Goal: Answer question/provide support: Share knowledge or assist other users

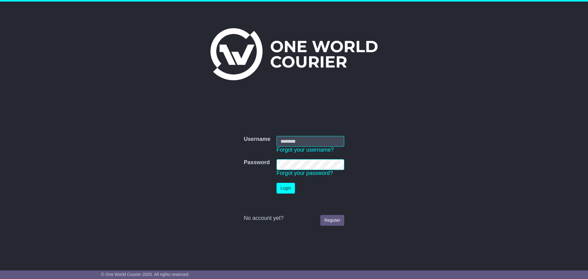
type input "**********"
click at [288, 187] on button "Login" at bounding box center [286, 188] width 18 height 11
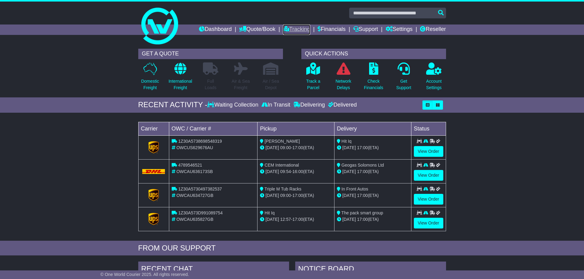
click at [298, 28] on link "Tracking" at bounding box center [296, 30] width 27 height 10
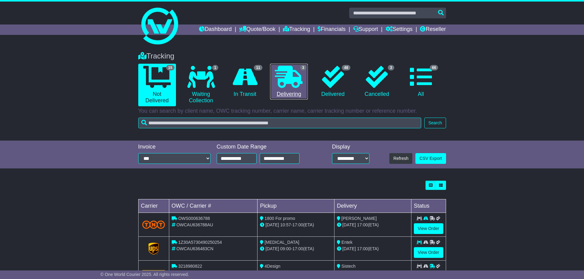
click at [286, 81] on icon at bounding box center [289, 77] width 28 height 22
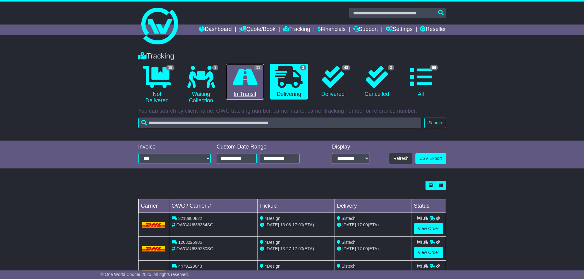
click at [246, 88] on icon at bounding box center [245, 77] width 25 height 22
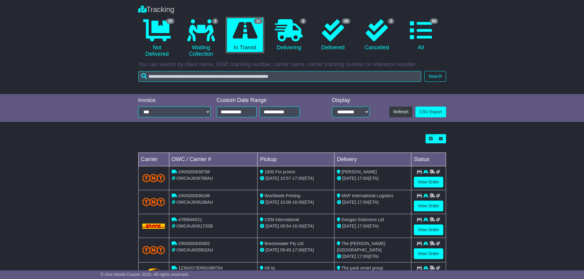
scroll to position [61, 0]
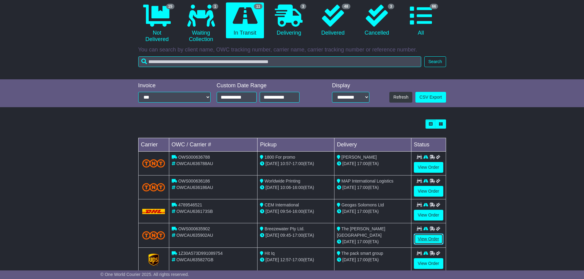
click at [436, 240] on link "View Order" at bounding box center [428, 239] width 29 height 11
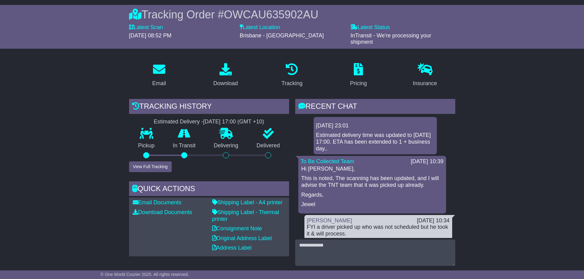
scroll to position [92, 0]
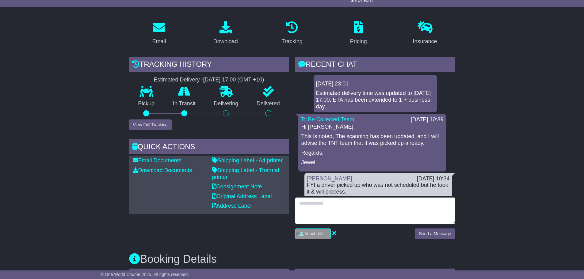
click at [343, 206] on textarea at bounding box center [375, 211] width 160 height 26
type textarea "**********"
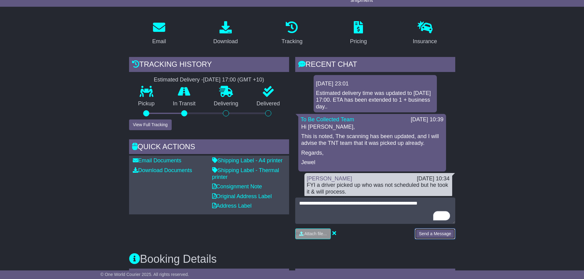
click at [445, 235] on button "Send a Message" at bounding box center [434, 234] width 40 height 11
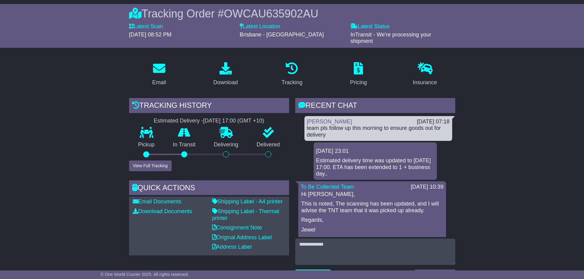
scroll to position [0, 0]
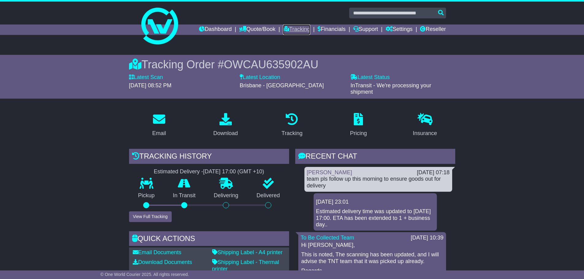
click at [295, 29] on link "Tracking" at bounding box center [296, 30] width 27 height 10
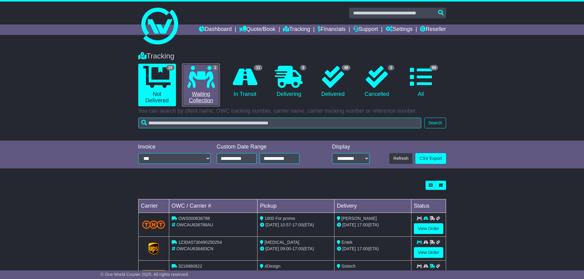
click at [202, 87] on icon at bounding box center [201, 77] width 28 height 22
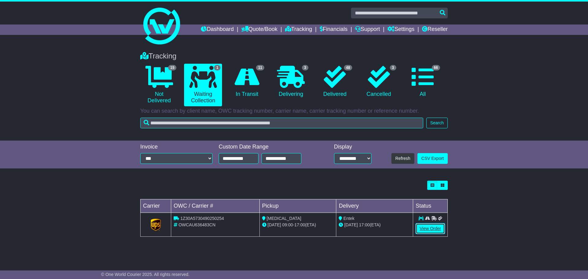
click at [433, 231] on link "View Order" at bounding box center [430, 228] width 29 height 11
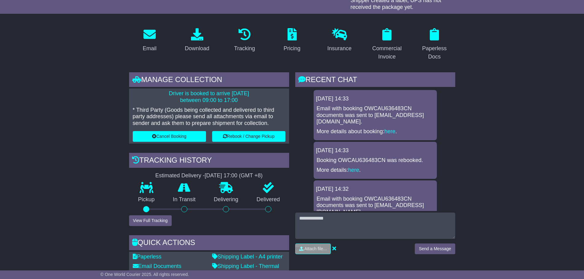
scroll to position [92, 0]
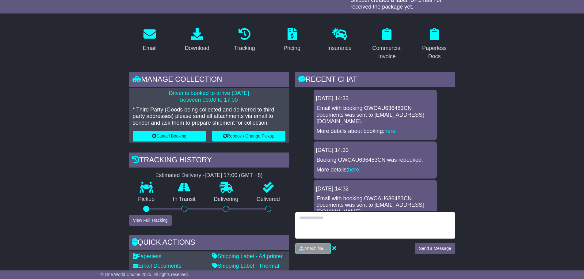
click at [333, 221] on textarea at bounding box center [375, 225] width 160 height 26
drag, startPoint x: 437, startPoint y: 218, endPoint x: 307, endPoint y: 219, distance: 129.6
click at [307, 219] on textarea "**********" at bounding box center [375, 225] width 160 height 26
type textarea "**********"
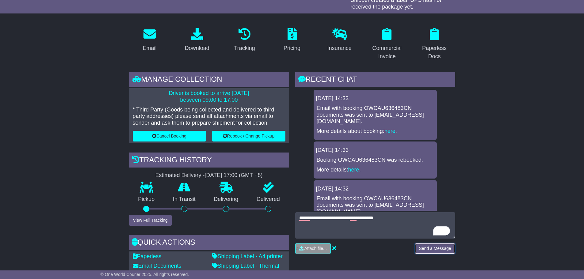
click at [427, 248] on button "Send a Message" at bounding box center [434, 248] width 40 height 11
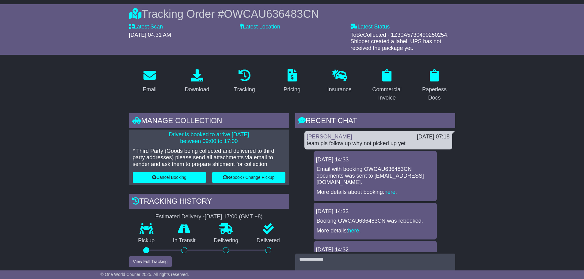
scroll to position [0, 0]
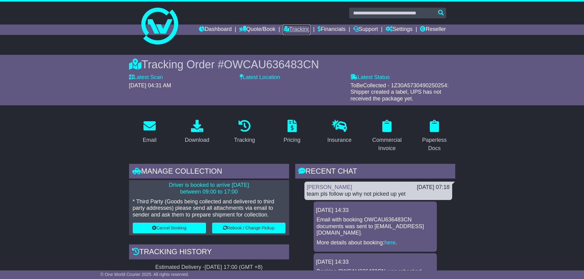
click at [287, 27] on link "Tracking" at bounding box center [296, 30] width 27 height 10
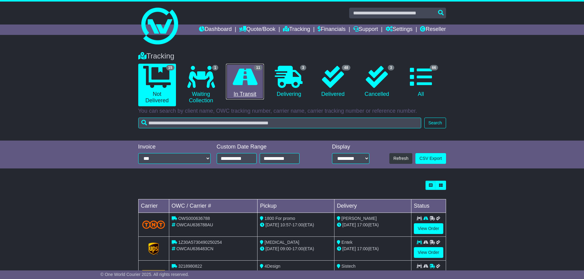
click at [240, 80] on icon at bounding box center [245, 77] width 25 height 22
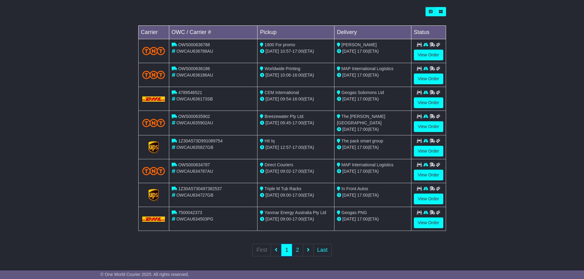
scroll to position [174, 0]
click at [294, 249] on link "2" at bounding box center [297, 250] width 11 height 13
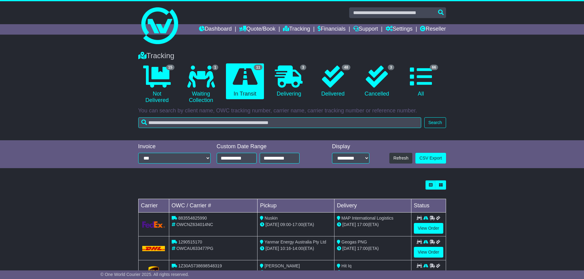
scroll to position [0, 0]
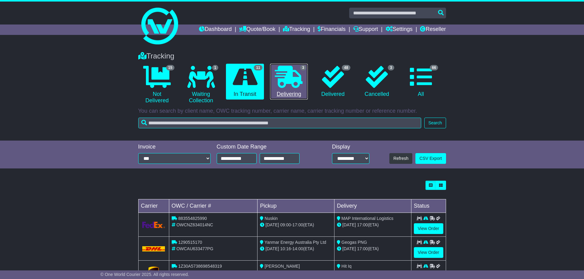
click at [294, 78] on icon at bounding box center [289, 77] width 28 height 22
